Goal: Find specific page/section: Find specific page/section

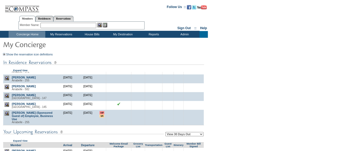
scroll to position [88, 0]
click at [9, 103] on img at bounding box center [7, 105] width 5 height 5
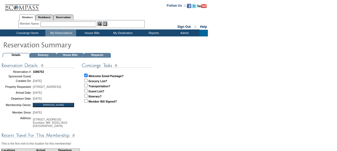
click at [69, 58] on td "Details Itinerary House Bills Requests" at bounding box center [103, 57] width 205 height 8
click at [69, 55] on td "House Bills" at bounding box center [70, 55] width 27 height 5
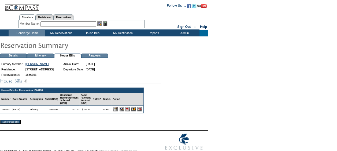
click at [130, 112] on img at bounding box center [127, 109] width 5 height 5
